Goal: Find contact information: Find contact information

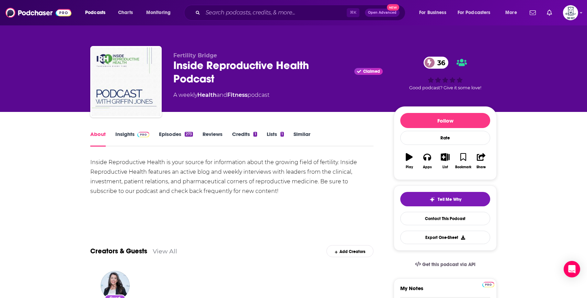
click at [129, 131] on link "Insights" at bounding box center [132, 139] width 34 height 16
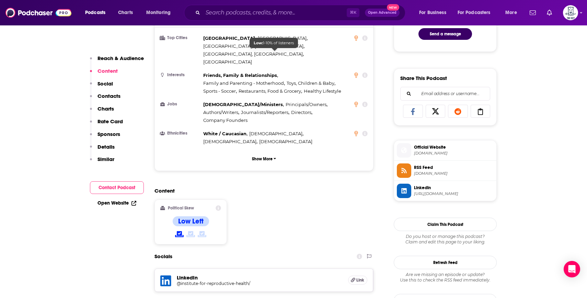
scroll to position [438, 0]
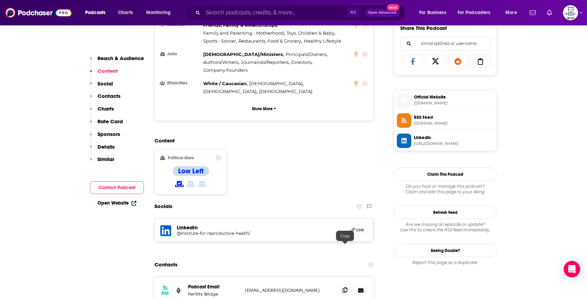
click at [347, 285] on span at bounding box center [345, 290] width 10 height 10
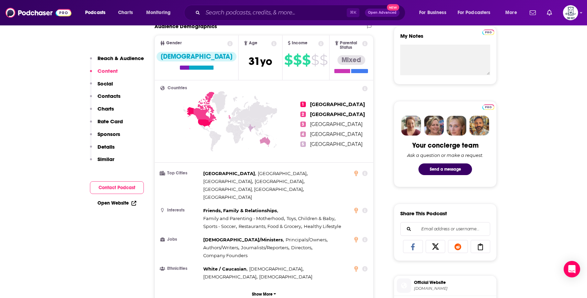
scroll to position [0, 0]
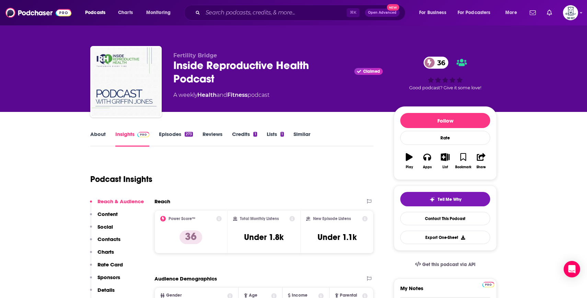
click at [100, 139] on link "About" at bounding box center [97, 139] width 15 height 16
